Goal: Navigation & Orientation: Understand site structure

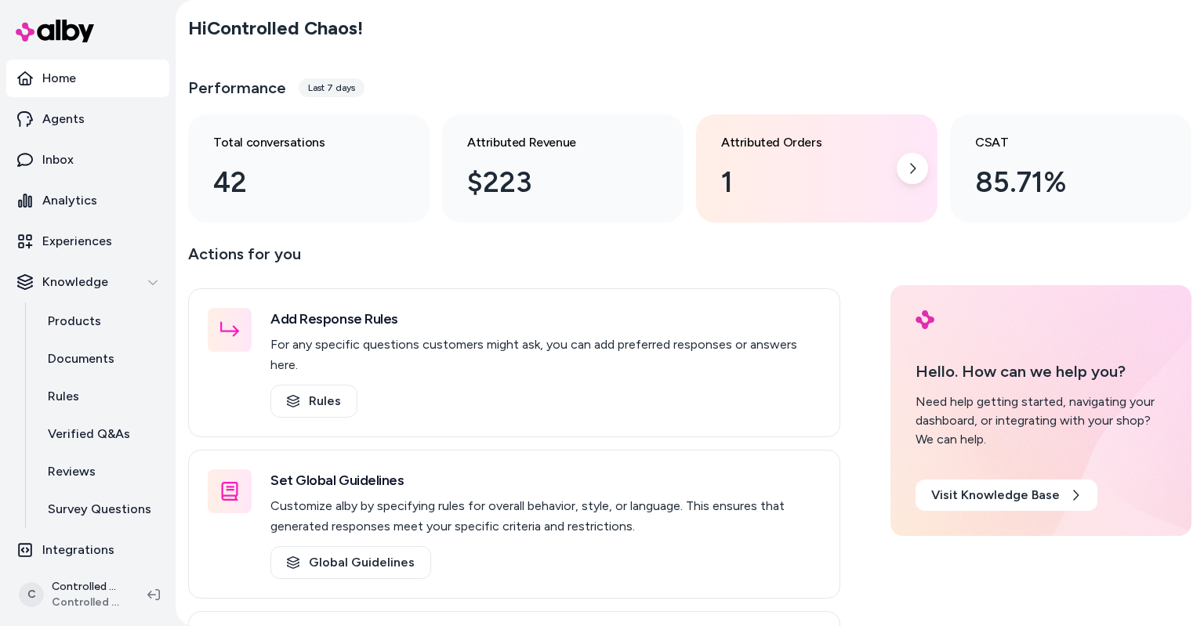
click at [747, 187] on div "1" at bounding box center [804, 182] width 166 height 42
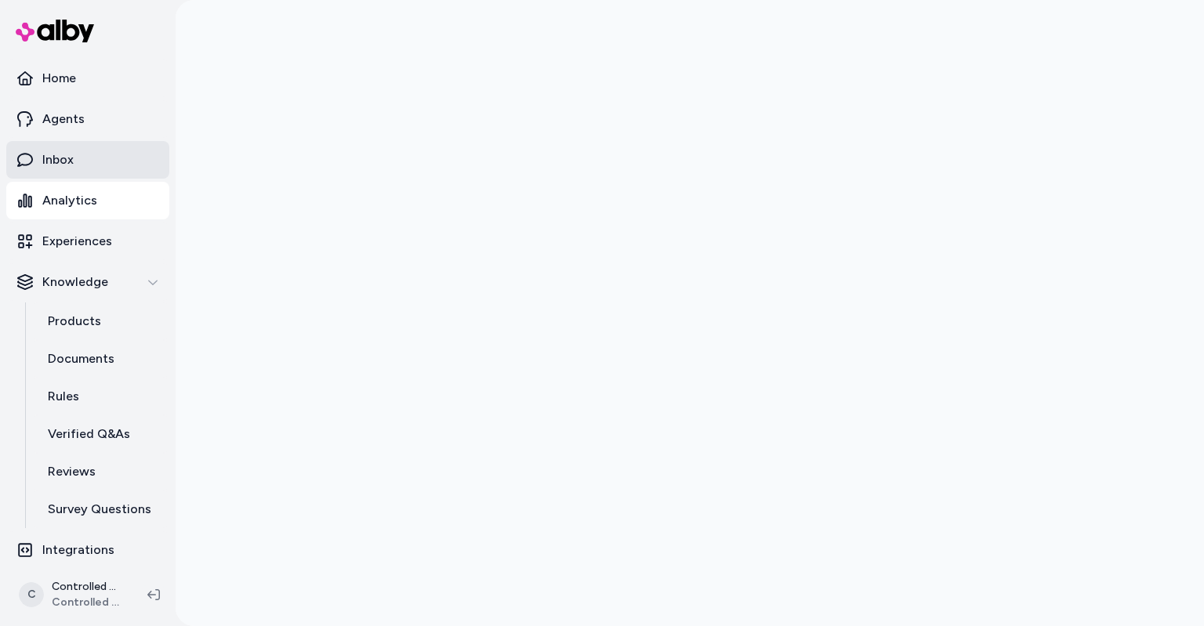
click at [103, 165] on link "Inbox" at bounding box center [87, 160] width 163 height 38
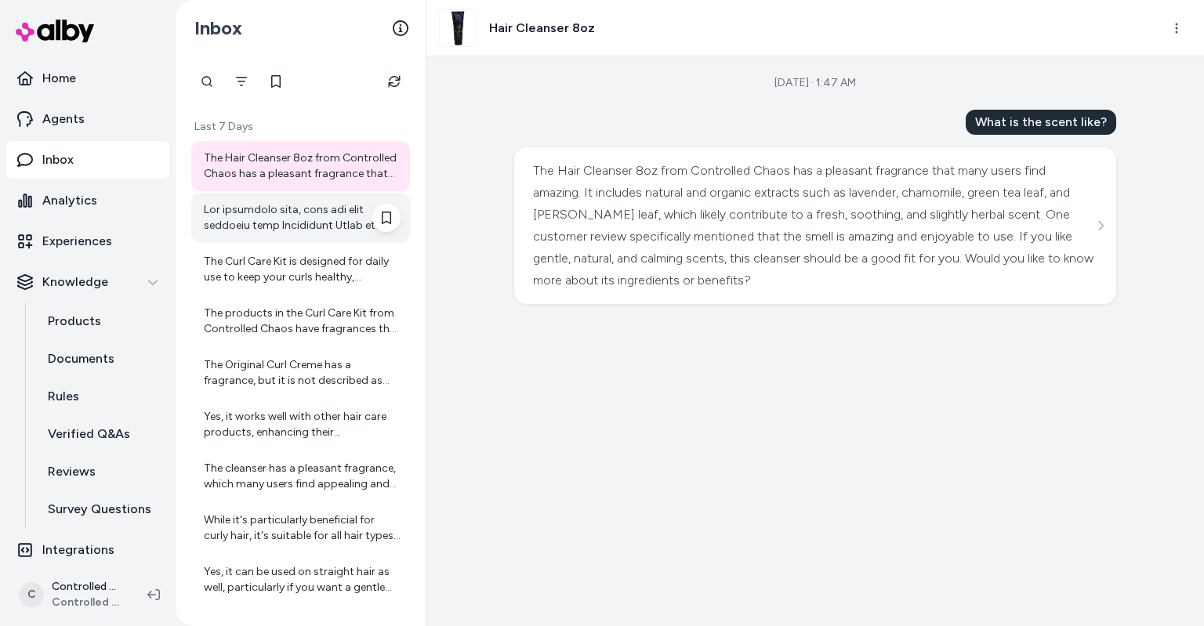
click at [334, 217] on div at bounding box center [302, 217] width 197 height 31
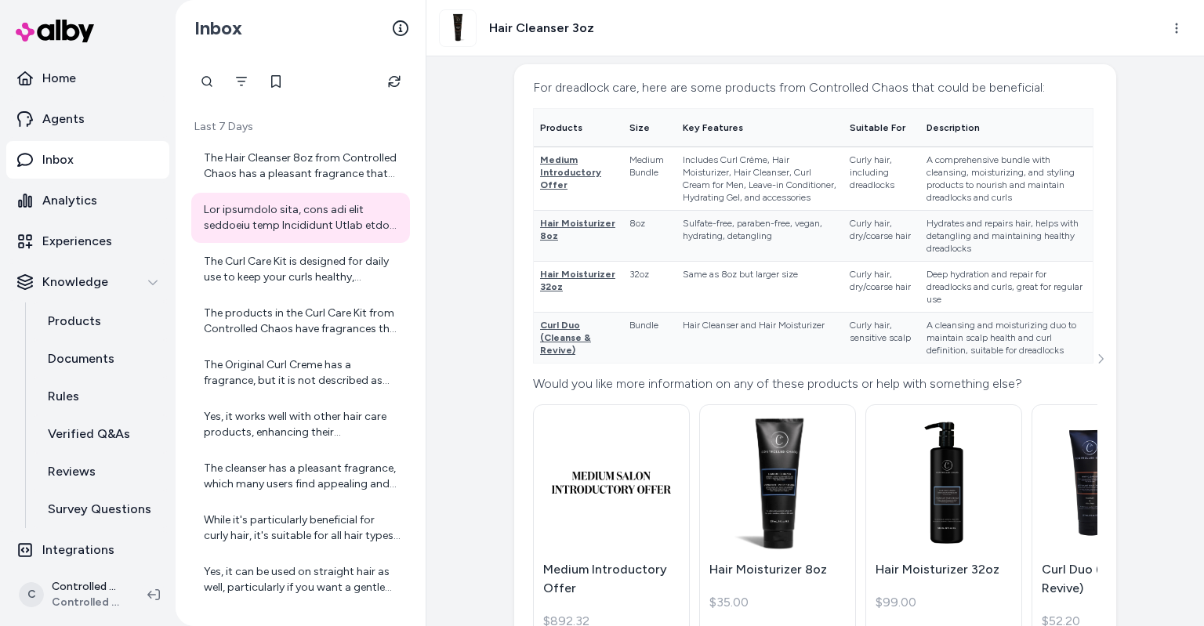
scroll to position [557, 0]
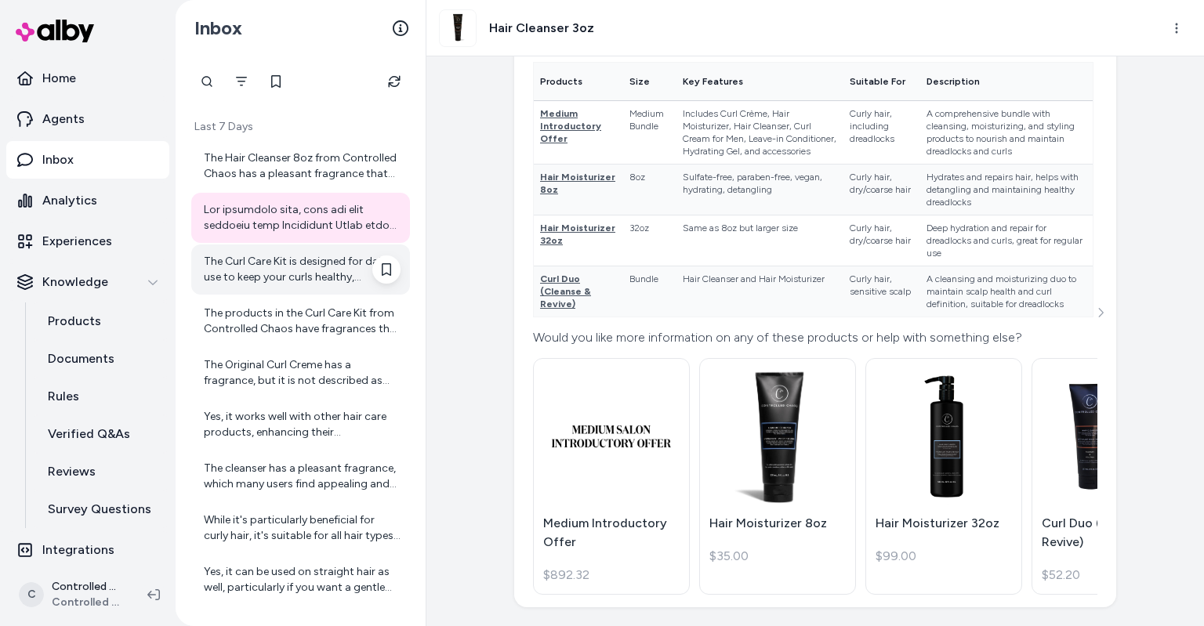
click at [287, 270] on div "The Curl Care Kit is designed for daily use to keep your curls healthy, hydrate…" at bounding box center [302, 269] width 197 height 31
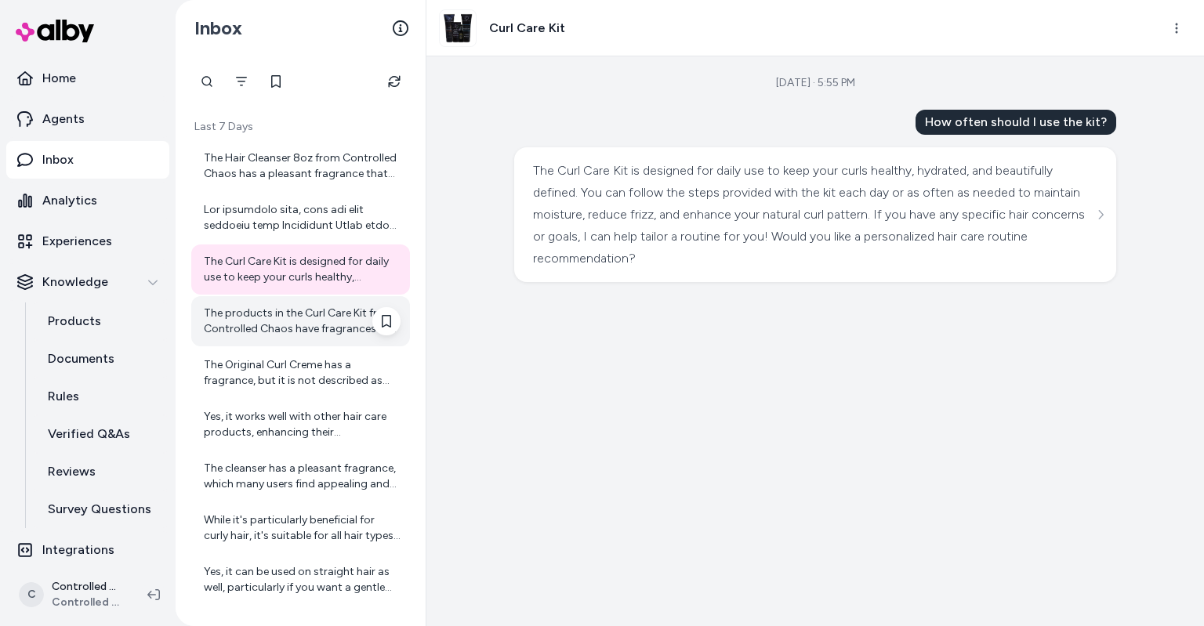
click at [286, 317] on div "The products in the Curl Care Kit from Controlled Chaos have fragrances that in…" at bounding box center [302, 321] width 197 height 31
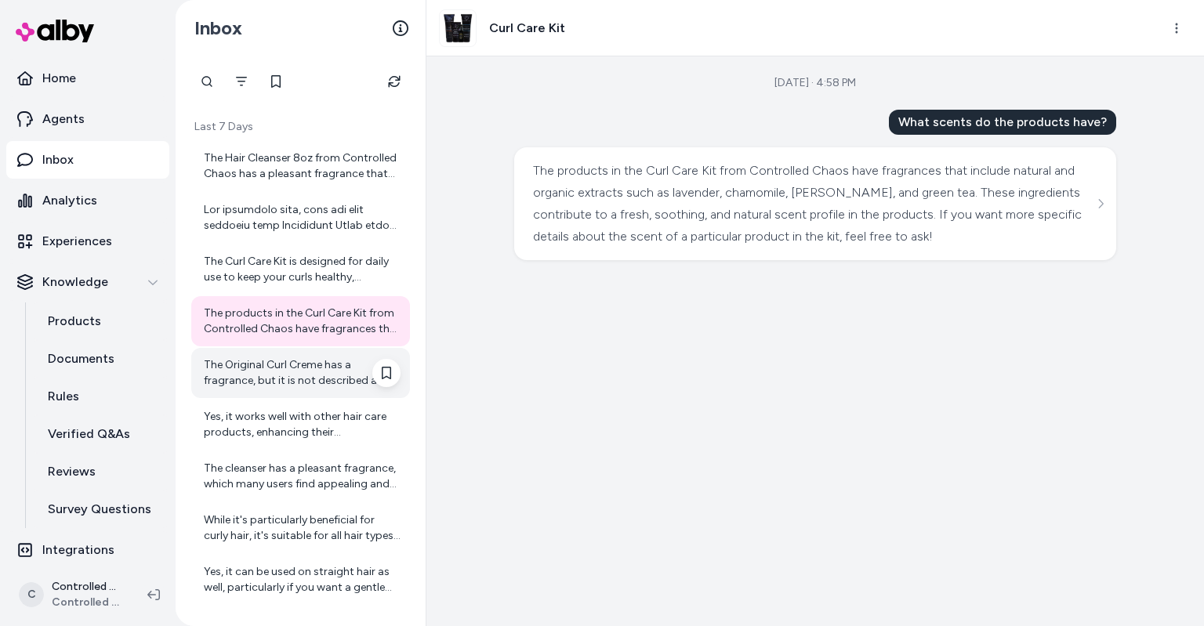
click at [285, 363] on div "The Original Curl Creme has a fragrance, but it is not described as strong or o…" at bounding box center [302, 372] width 197 height 31
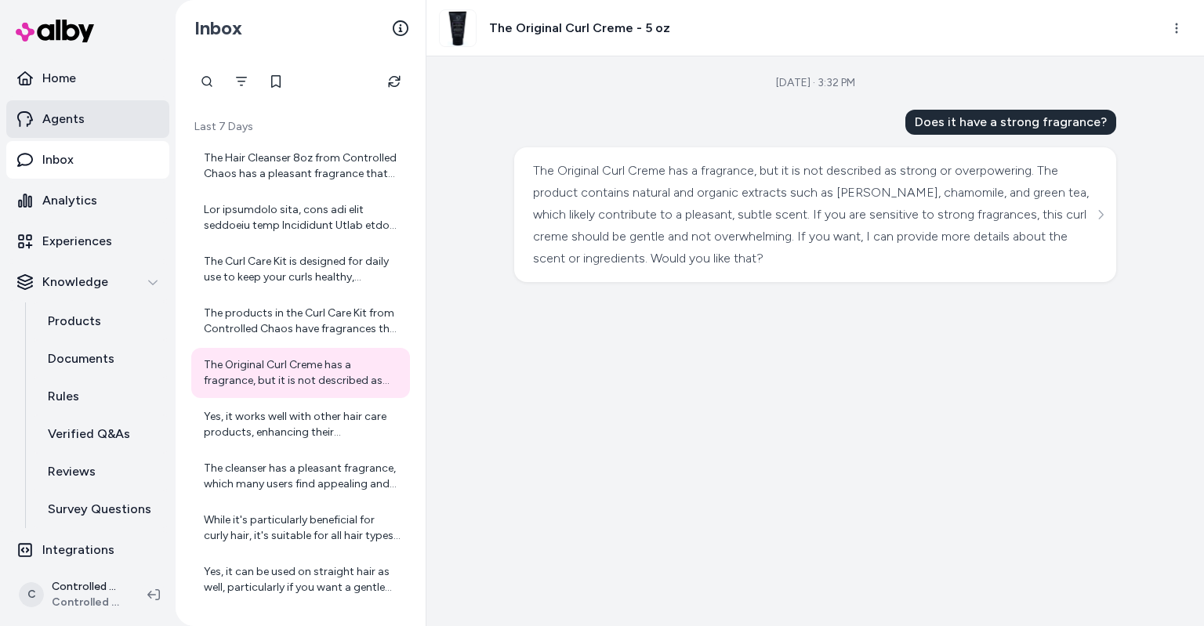
click at [58, 115] on p "Agents" at bounding box center [63, 119] width 42 height 19
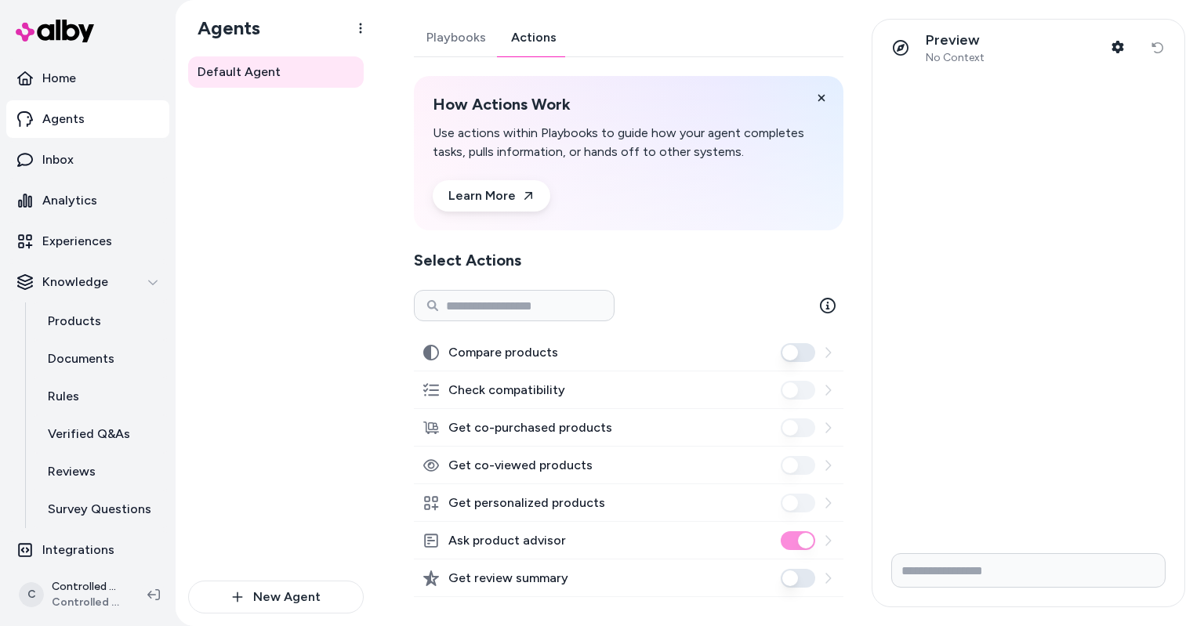
click at [517, 33] on link "Actions" at bounding box center [533, 38] width 71 height 38
click at [106, 82] on link "Home" at bounding box center [87, 79] width 163 height 38
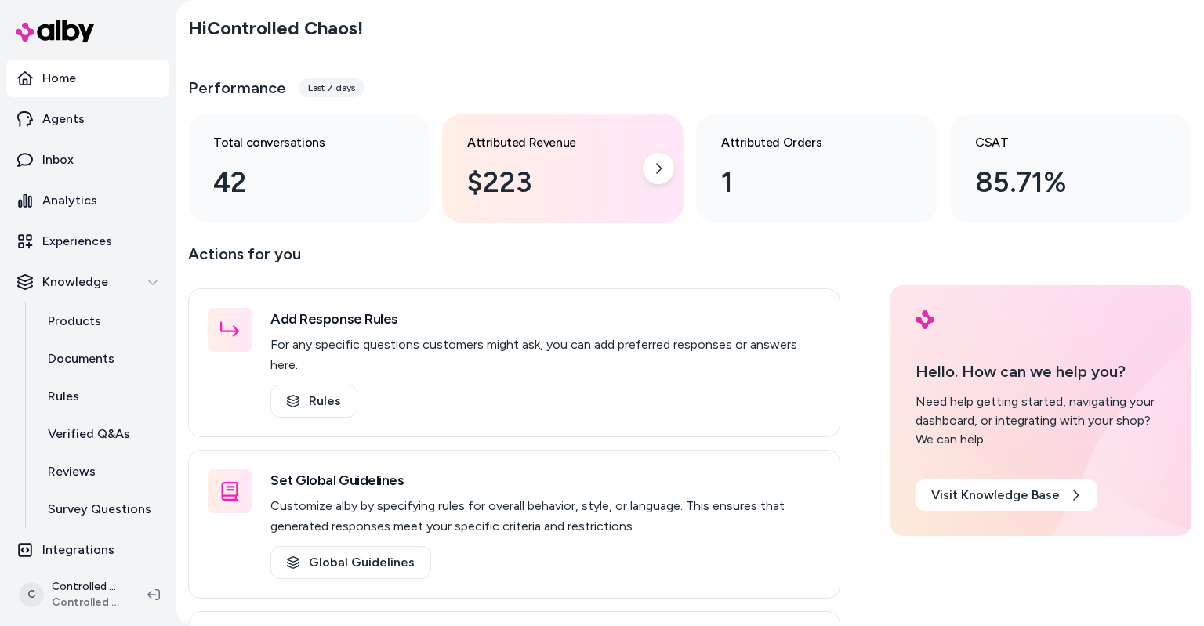
click at [516, 187] on div "$223" at bounding box center [550, 182] width 166 height 42
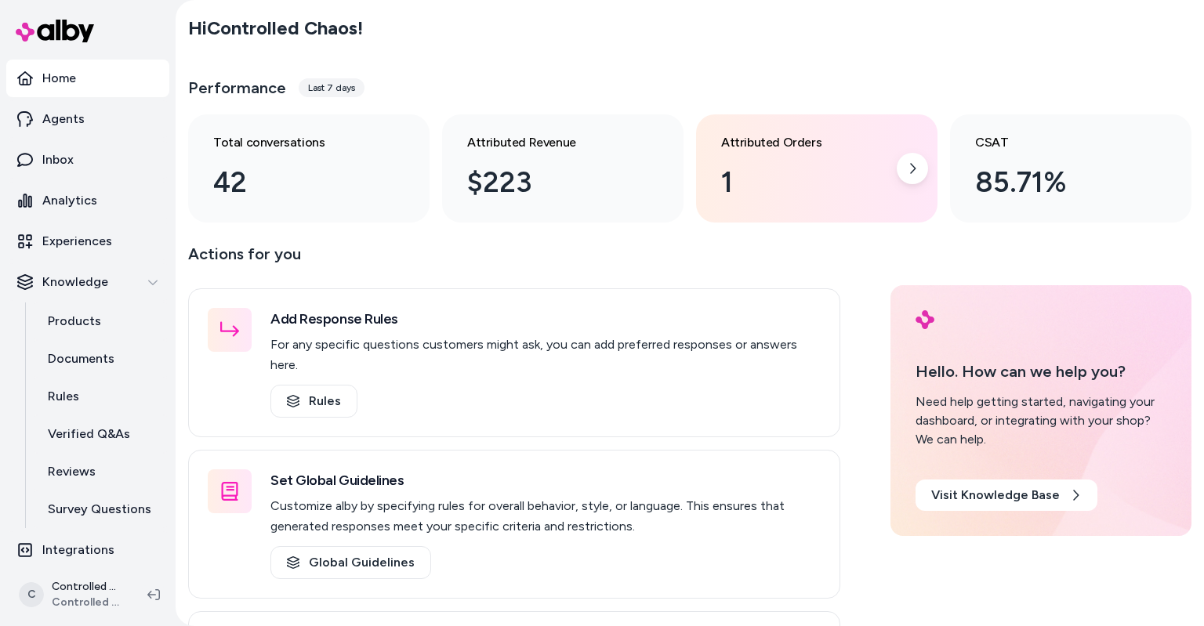
click at [710, 181] on div "Attributed Orders 1" at bounding box center [816, 168] width 241 height 108
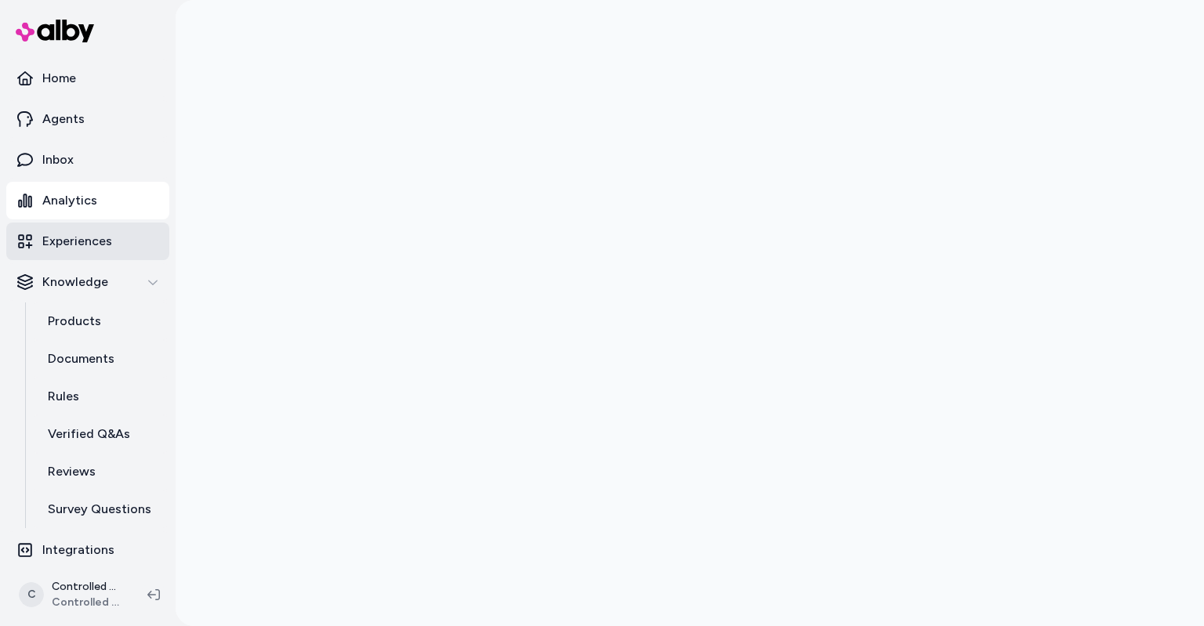
click at [84, 229] on link "Experiences" at bounding box center [87, 242] width 163 height 38
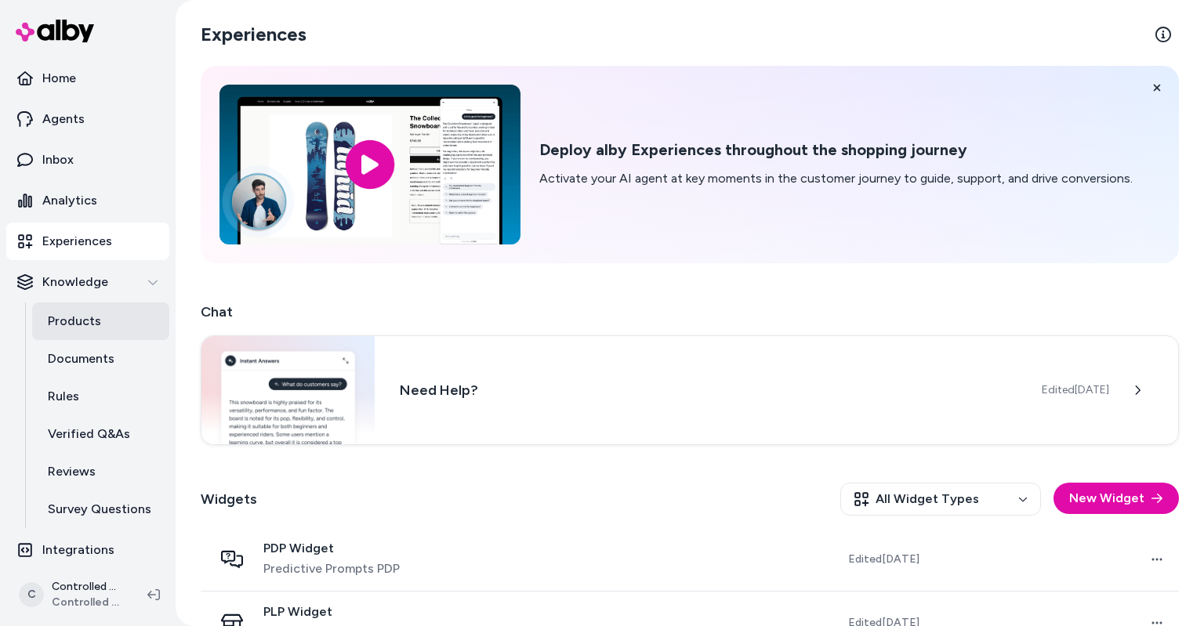
click at [75, 309] on link "Products" at bounding box center [100, 321] width 137 height 38
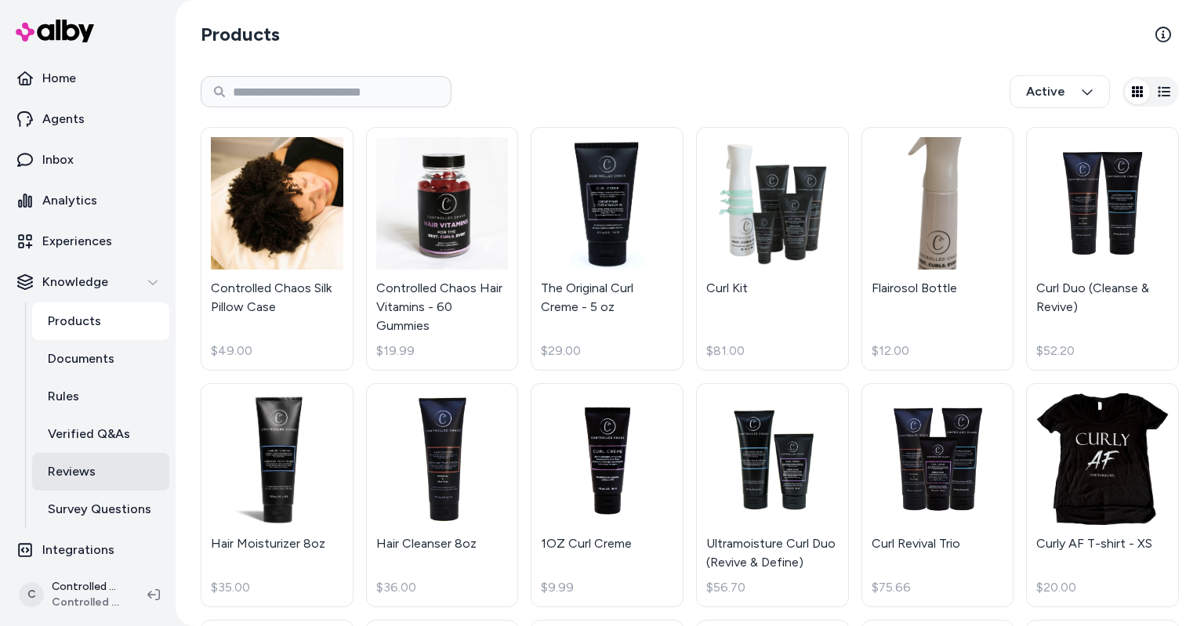
click at [96, 481] on link "Reviews" at bounding box center [100, 472] width 137 height 38
